Goal: Transaction & Acquisition: Purchase product/service

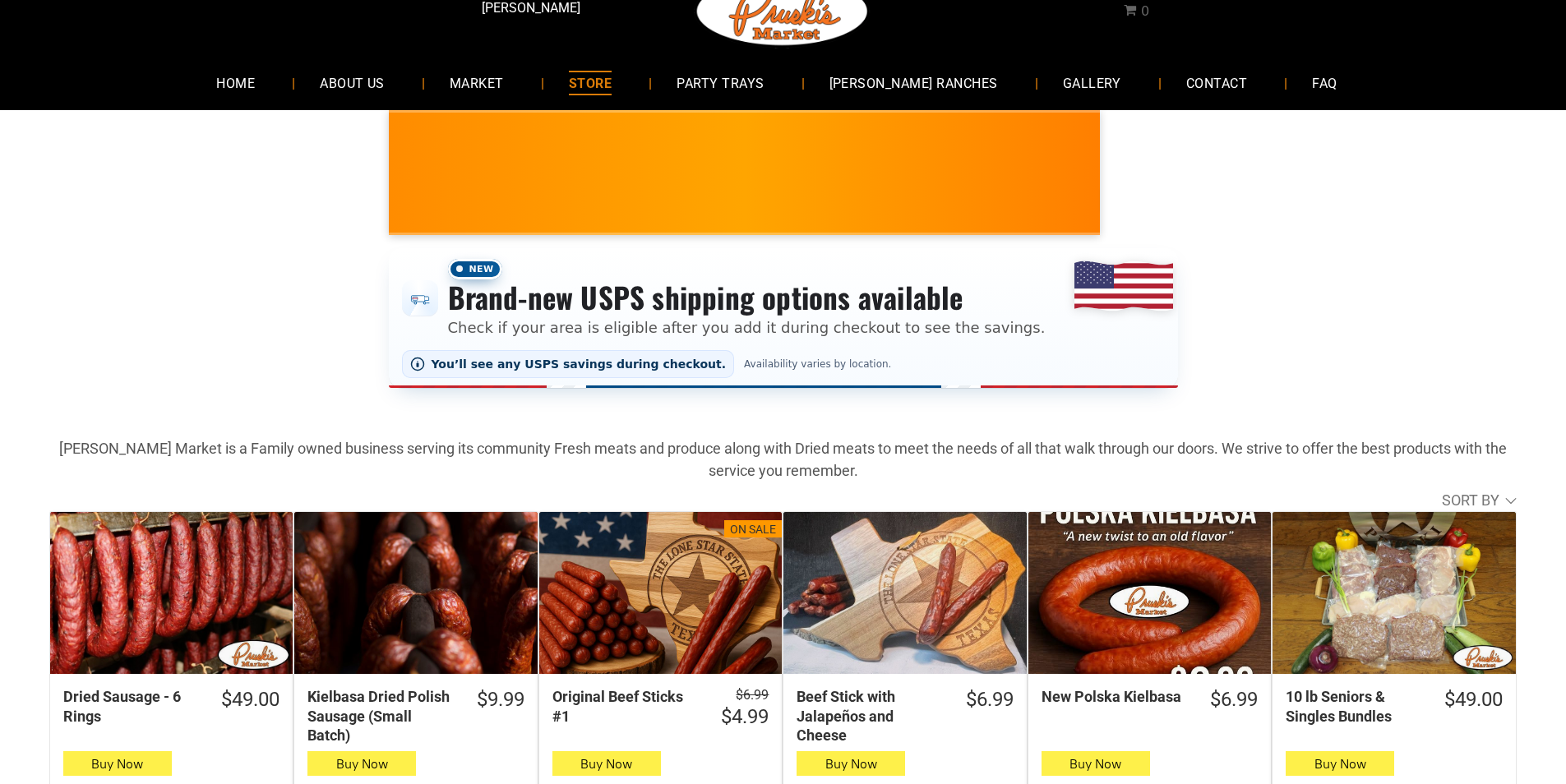
scroll to position [82, 0]
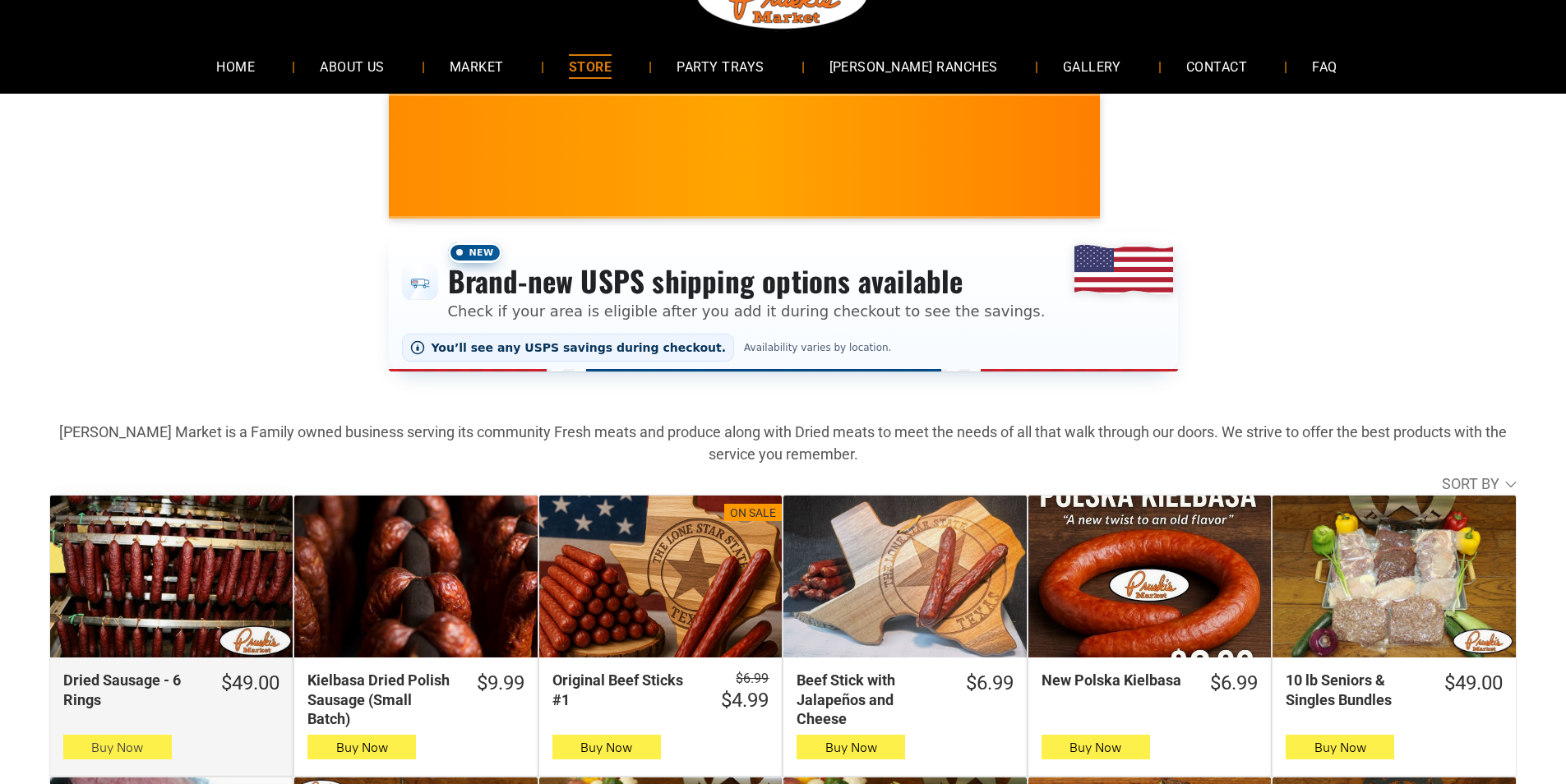
click at [168, 748] on button "Buy Now" at bounding box center [118, 747] width 108 height 25
click at [90, 749] on button "Buy Now" at bounding box center [118, 747] width 108 height 25
click at [97, 742] on button "Buy Now" at bounding box center [118, 747] width 108 height 25
